Goal: Task Accomplishment & Management: Use online tool/utility

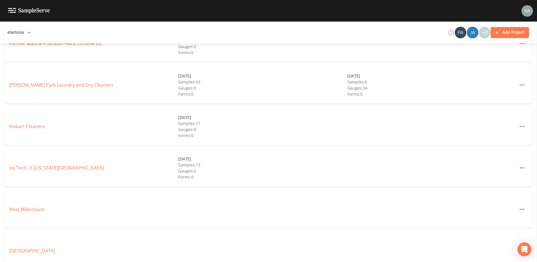
scroll to position [259, 0]
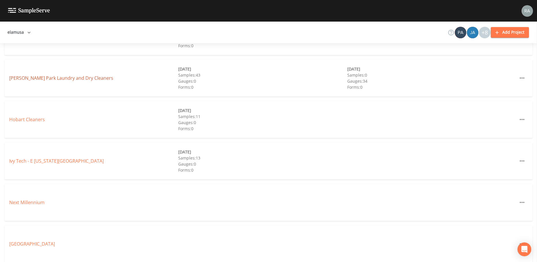
click at [60, 76] on link "[PERSON_NAME] Park Laundry and Dry Cleaners" at bounding box center [61, 78] width 104 height 6
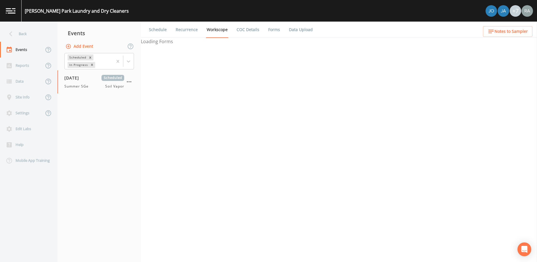
select select "c5bfc0a2-8365-4ab6-a941-dacac289f9c5"
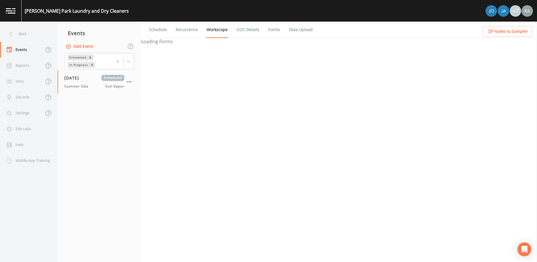
select select "c5bfc0a2-8365-4ab6-a941-dacac289f9c5"
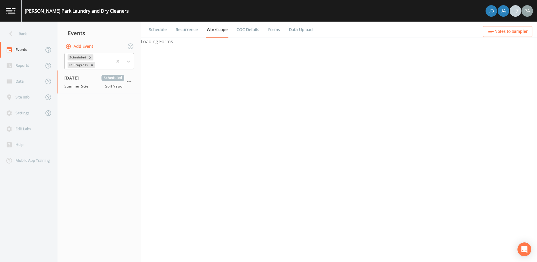
select select "c5bfc0a2-8365-4ab6-a941-dacac289f9c5"
select select "870c3ab3-48ff-4d8c-b307-25957cf3be88"
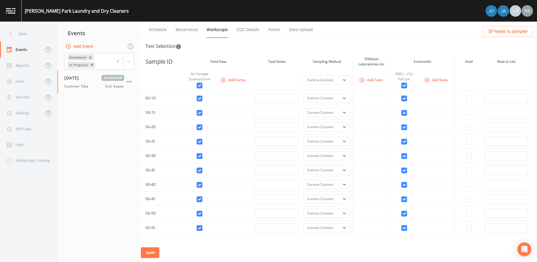
select select "c5bfc0a2-8365-4ab6-a941-dacac289f9c5"
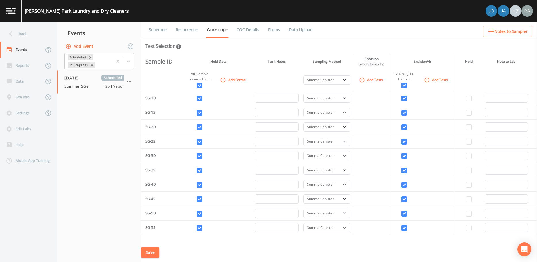
select select "c5bfc0a2-8365-4ab6-a941-dacac289f9c5"
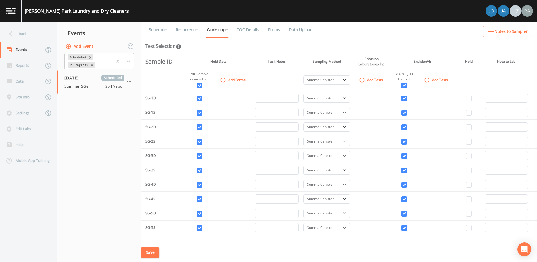
select select "c5bfc0a2-8365-4ab6-a941-dacac289f9c5"
select select "870c3ab3-48ff-4d8c-b307-25957cf3be88"
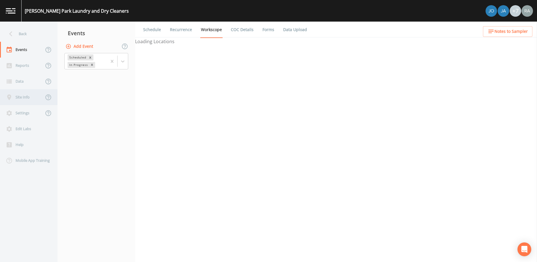
select select "c5bfc0a2-8365-4ab6-a941-dacac289f9c5"
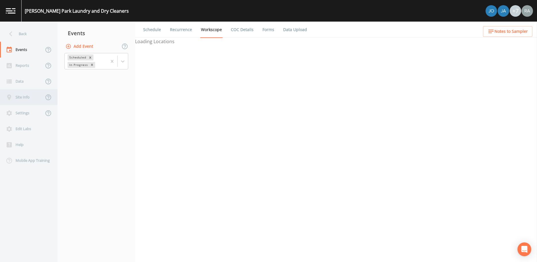
select select "c5bfc0a2-8365-4ab6-a941-dacac289f9c5"
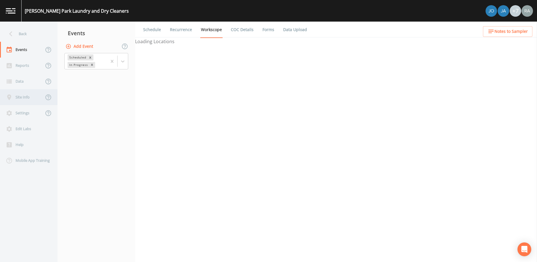
select select "c5bfc0a2-8365-4ab6-a941-dacac289f9c5"
select select "870c3ab3-48ff-4d8c-b307-25957cf3be88"
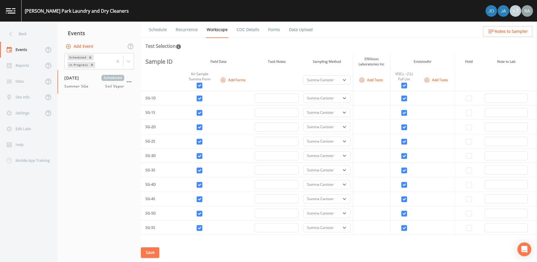
click at [14, 9] on img at bounding box center [11, 10] width 10 height 5
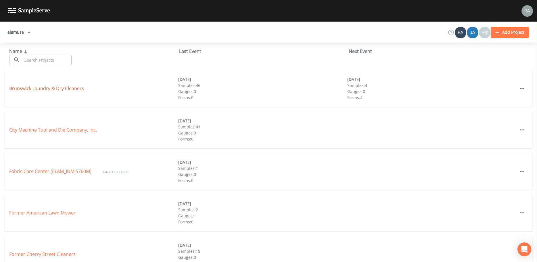
click at [37, 86] on link "Brunswick Laundry & Dry Cleaners" at bounding box center [46, 88] width 75 height 6
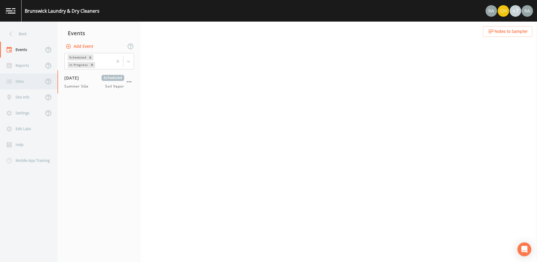
select select "c5bfc0a2-8365-4ab6-a941-dacac289f9c5"
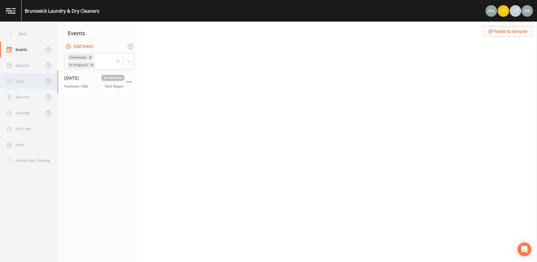
select select "8951070b-37a2-48d2-9e9e-ee6403d0a331"
